Goal: Find contact information: Obtain details needed to contact an individual or organization

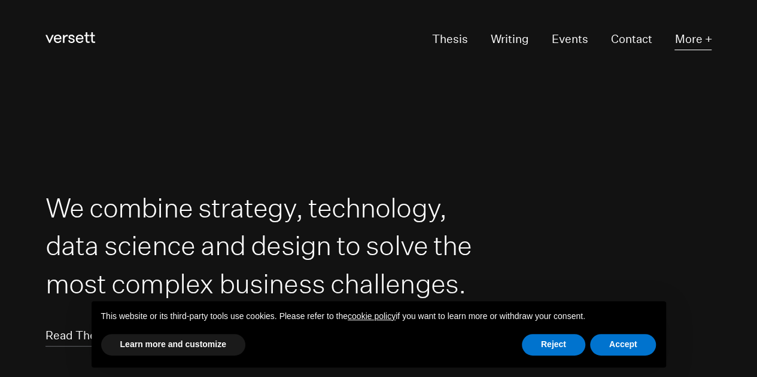
click at [694, 35] on button "More +" at bounding box center [692, 40] width 37 height 22
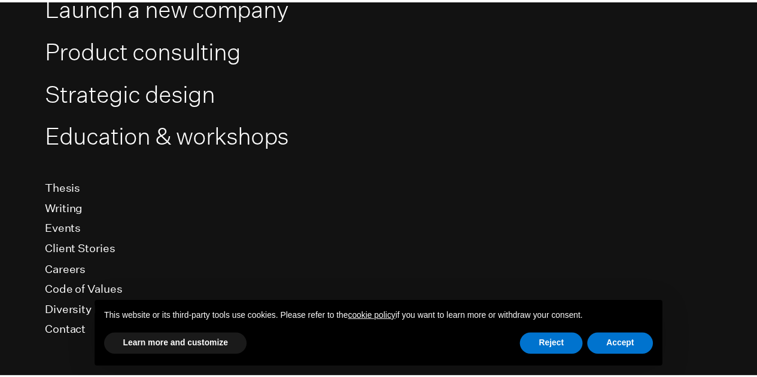
scroll to position [236, 0]
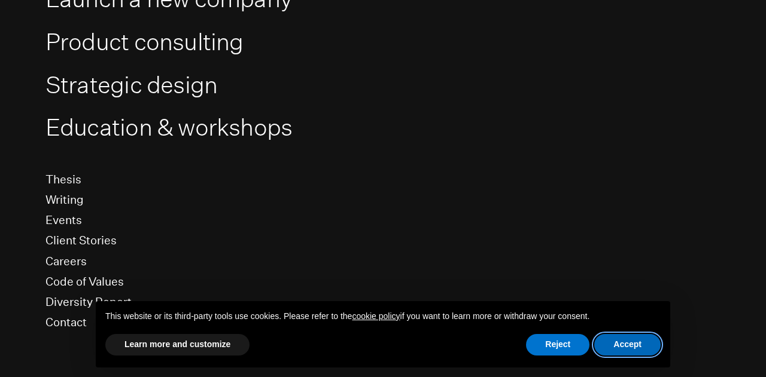
click at [630, 341] on button "Accept" at bounding box center [627, 345] width 66 height 22
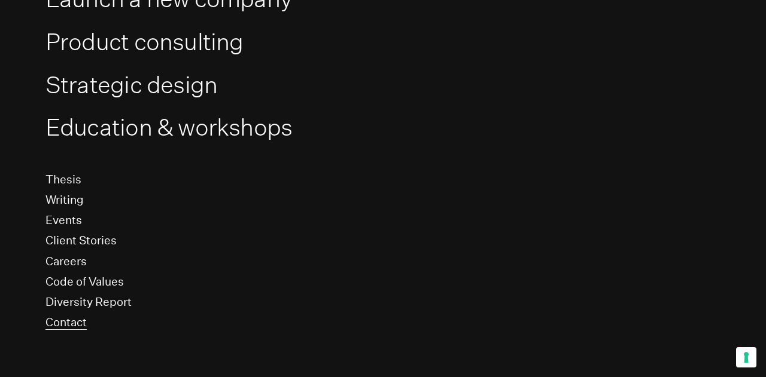
click at [72, 322] on link "Contact" at bounding box center [65, 322] width 41 height 15
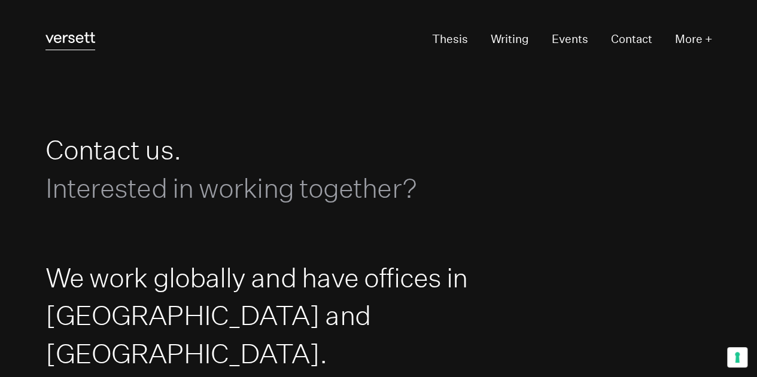
click at [76, 38] on icon at bounding box center [70, 37] width 50 height 11
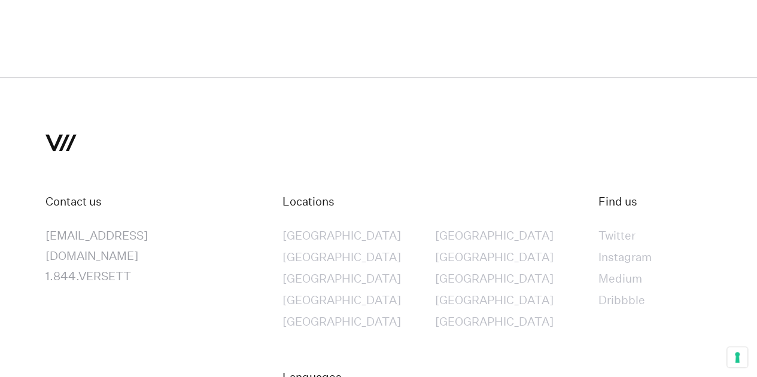
scroll to position [7241, 0]
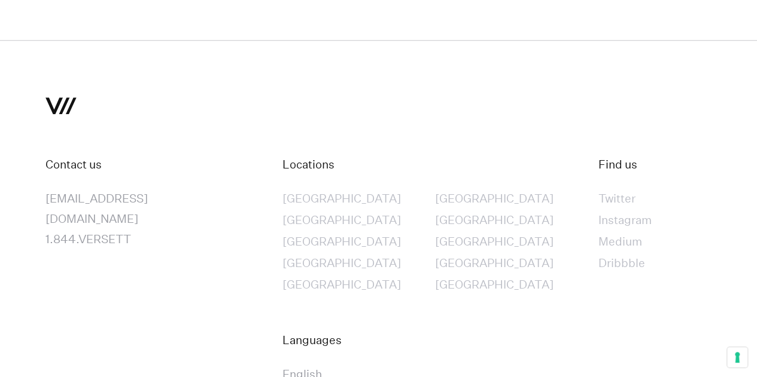
click at [322, 214] on div "[GEOGRAPHIC_DATA]" at bounding box center [341, 220] width 118 height 20
click at [304, 217] on div "[GEOGRAPHIC_DATA]" at bounding box center [341, 220] width 118 height 20
